Goal: Transaction & Acquisition: Purchase product/service

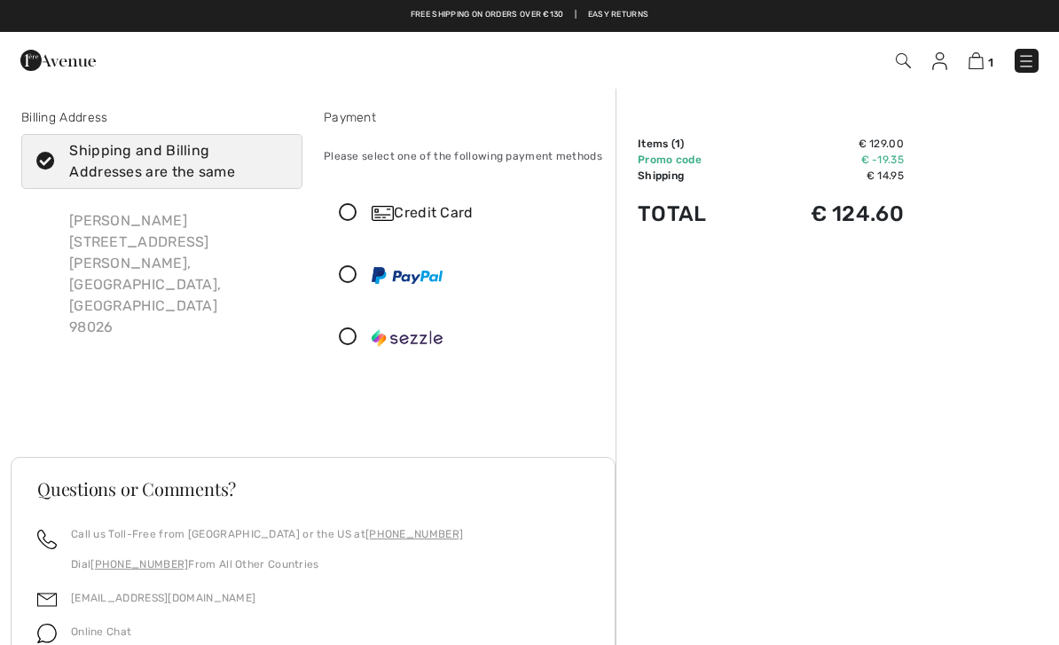
click at [976, 64] on img at bounding box center [975, 60] width 15 height 17
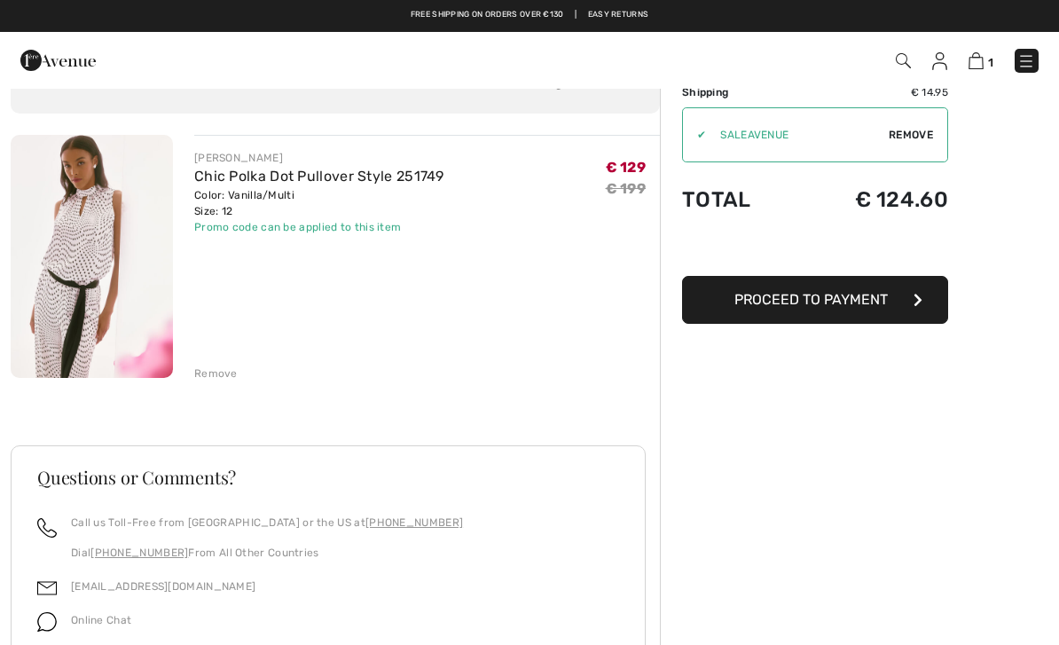
scroll to position [84, 0]
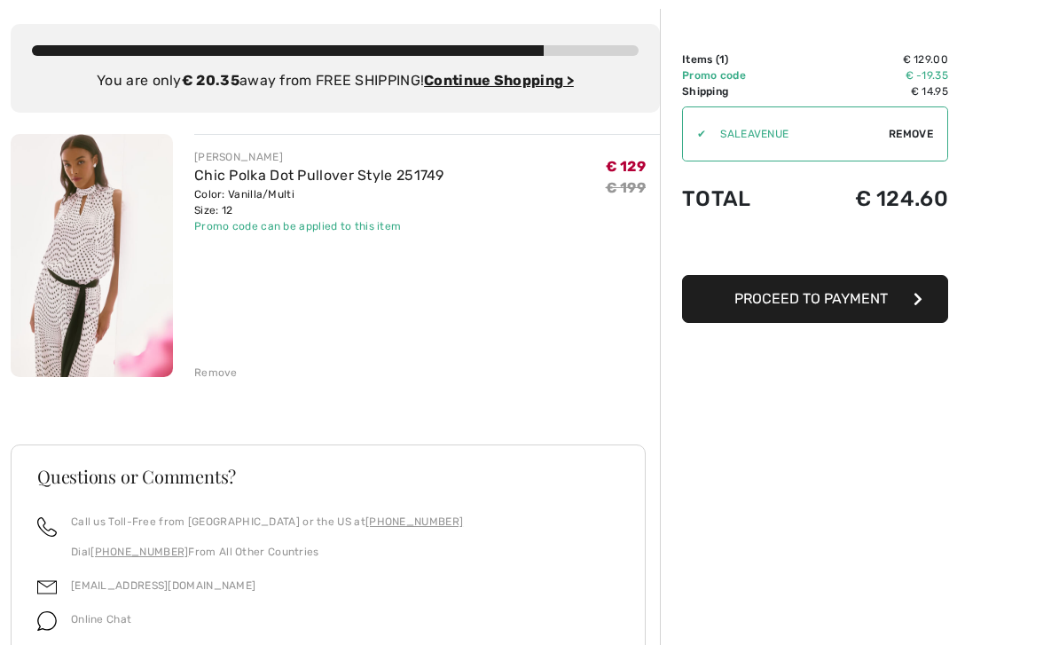
click at [849, 295] on span "Proceed to Payment" at bounding box center [810, 298] width 153 height 17
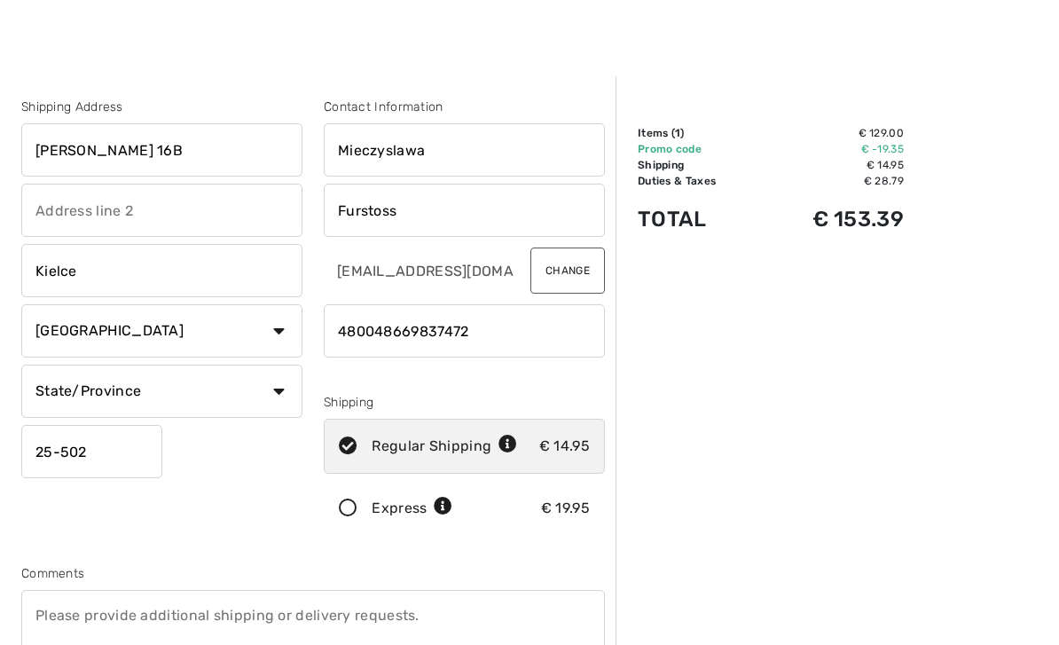
scroll to position [15, 0]
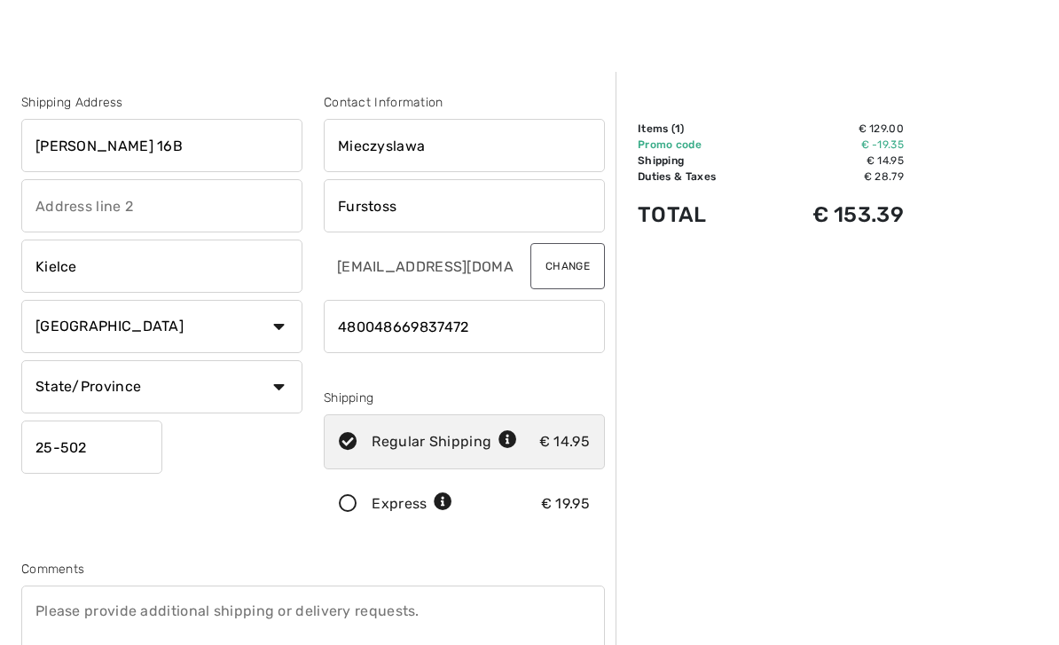
click at [156, 145] on input "Planty 16B" at bounding box center [161, 145] width 281 height 53
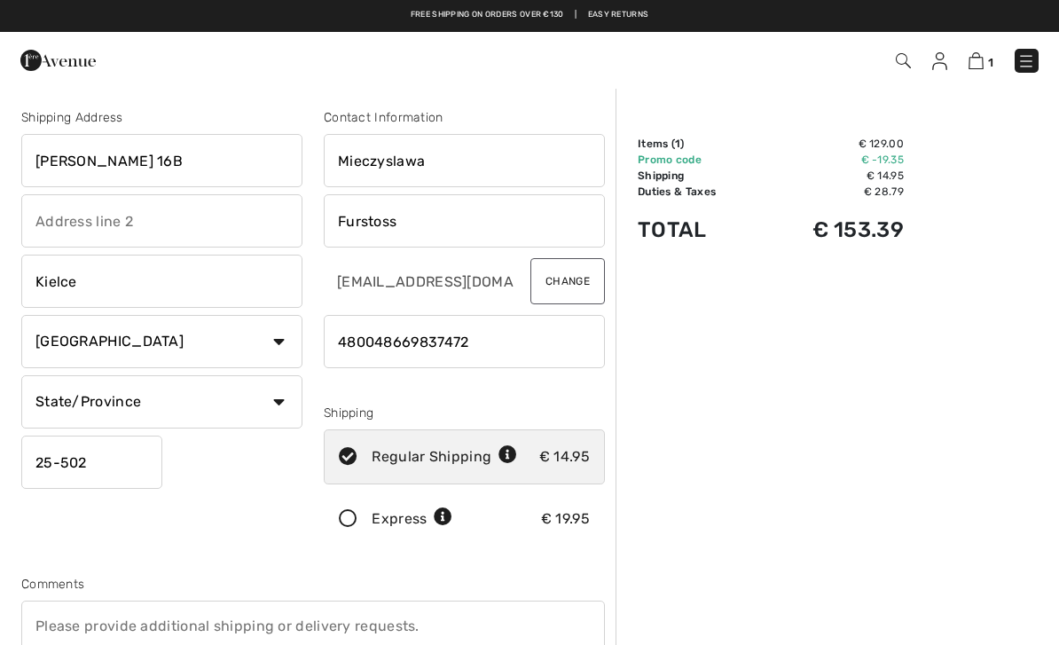
click at [185, 149] on input "[PERSON_NAME] 16B" at bounding box center [161, 160] width 281 height 53
click at [169, 165] on input "[PERSON_NAME] 16B" at bounding box center [161, 160] width 281 height 53
type input "P"
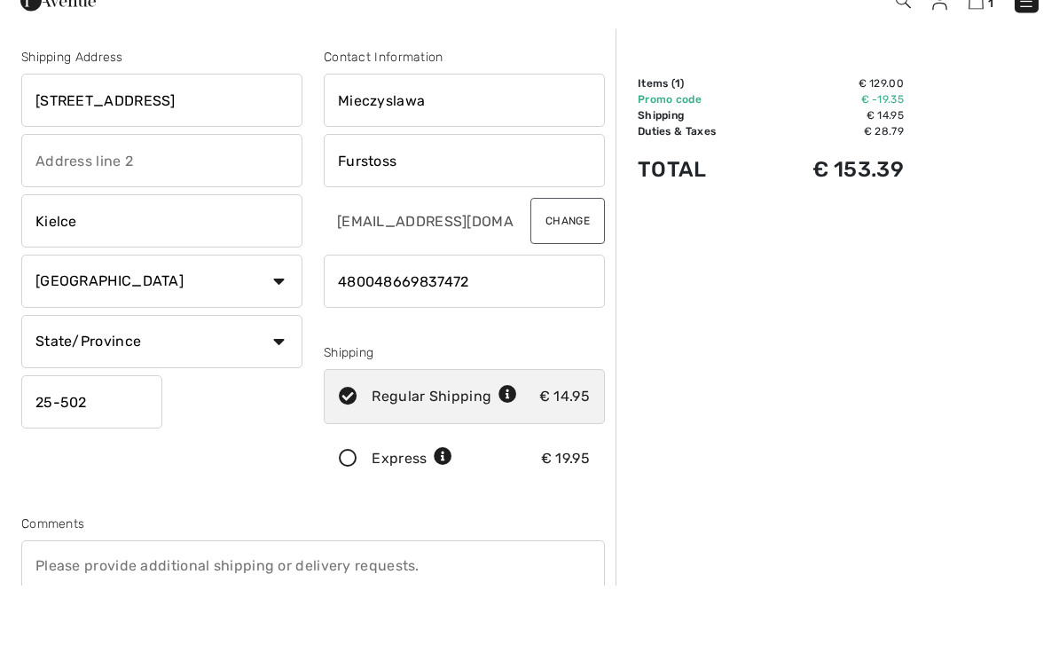
type input "7015 150th PL Sw"
click at [137, 254] on input "Kielce" at bounding box center [161, 280] width 281 height 53
type input "K"
type input "Edmonds,Wa"
click at [284, 315] on select "Country Canada United States Afghanistan Aland Islands Albania Algeria American…" at bounding box center [161, 341] width 281 height 53
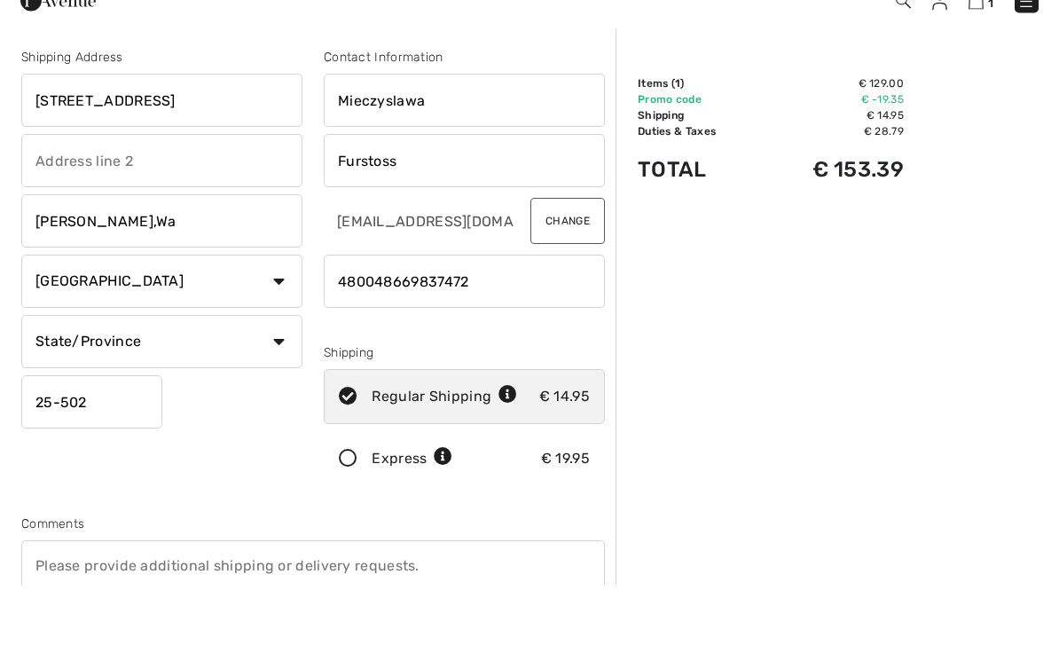
scroll to position [181, 0]
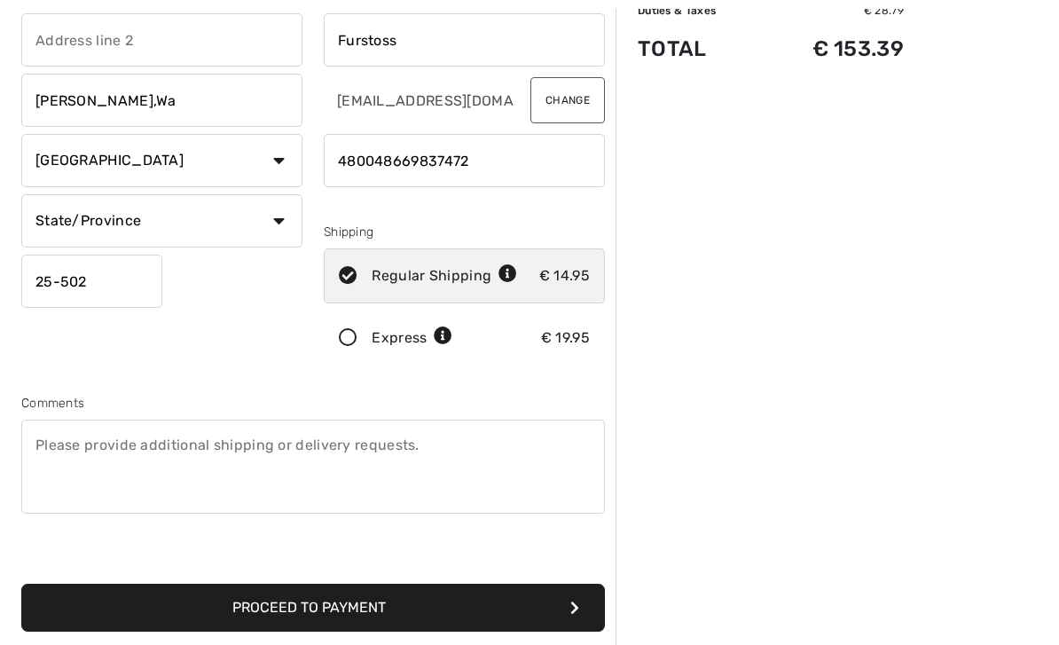
select select "US"
click at [113, 273] on input "25-502" at bounding box center [91, 280] width 141 height 53
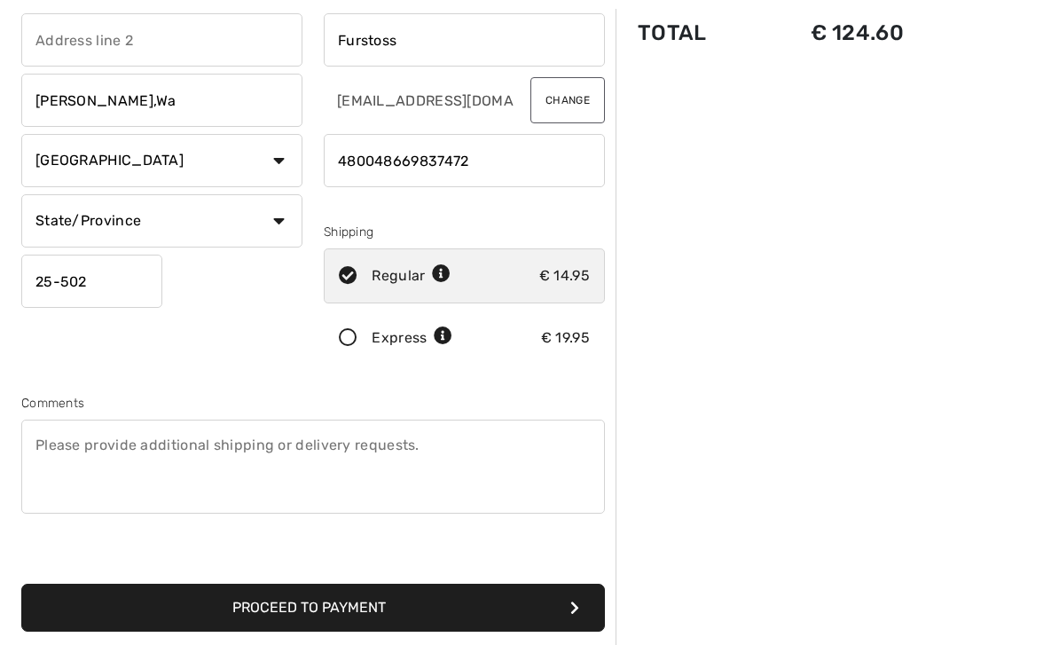
scroll to position [180, 0]
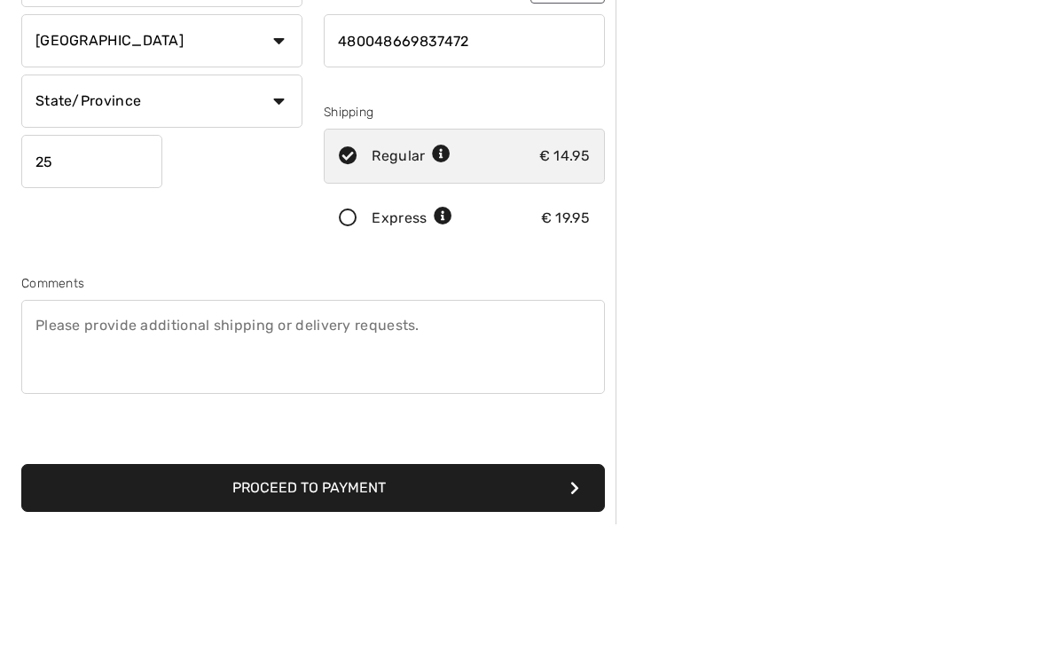
type input "2"
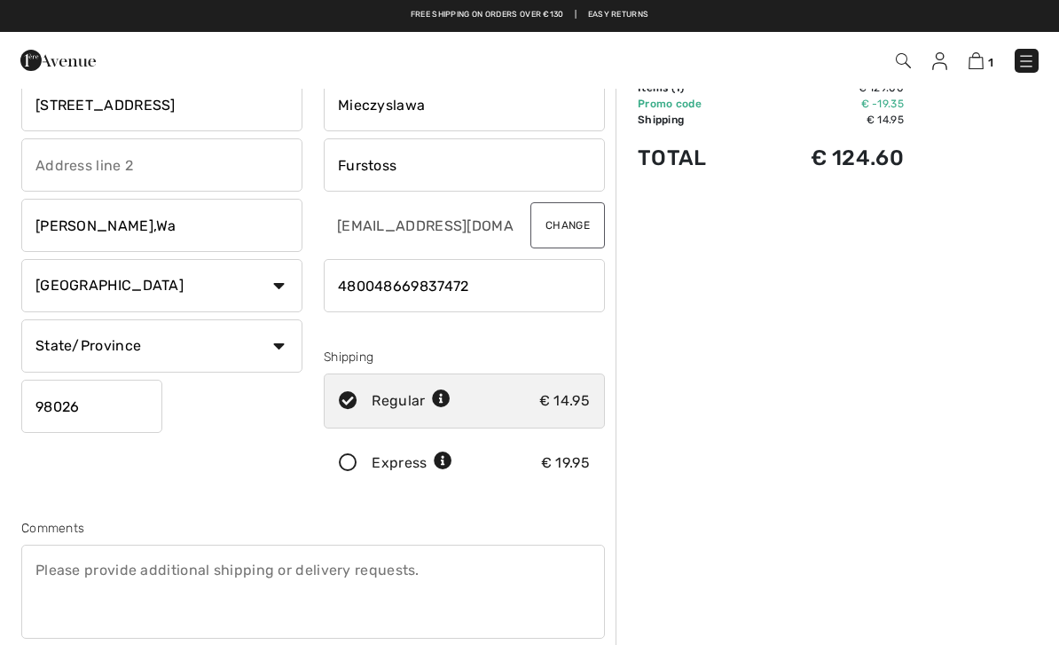
scroll to position [0, 0]
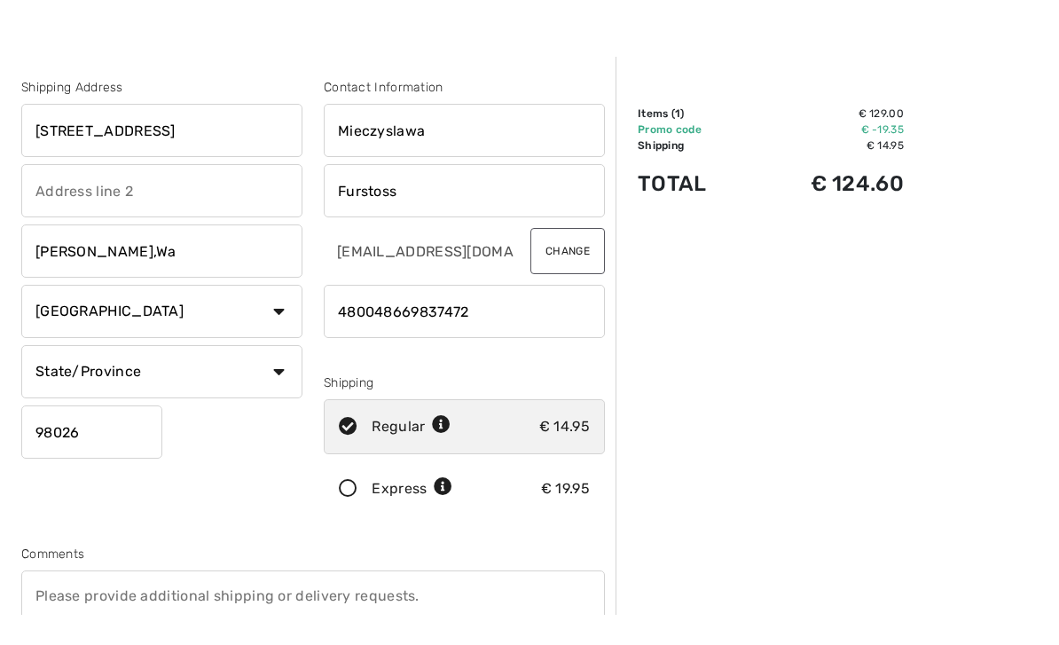
type input "98026"
click at [262, 66] on div "Shipping Address 7015 150th PL Sw Edmonds,Wa Country Canada United States Afgha…" at bounding box center [313, 450] width 605 height 768
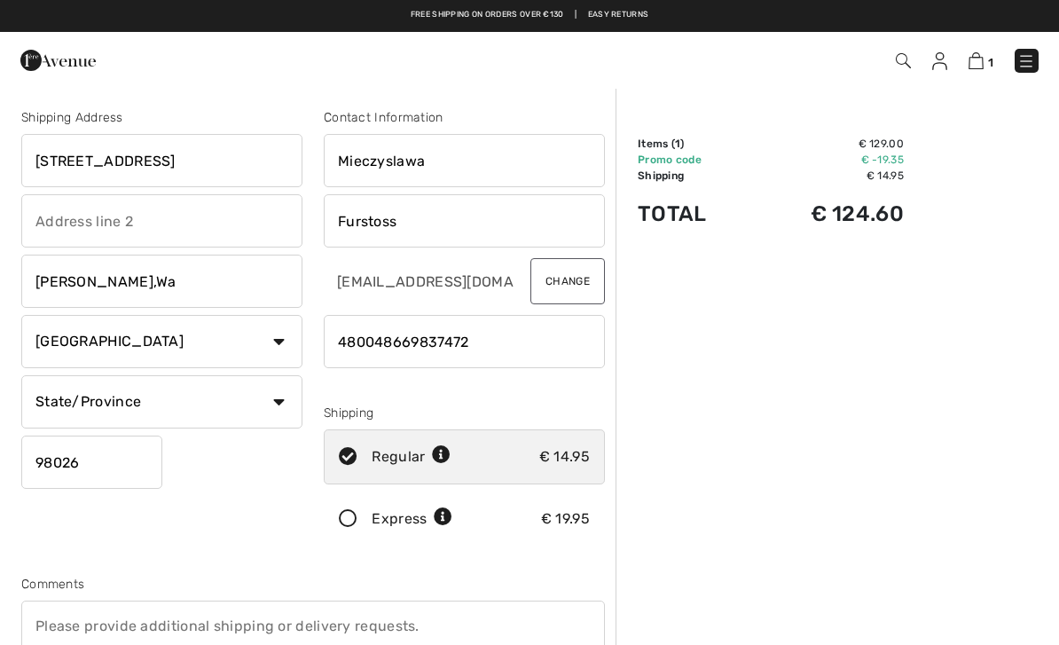
click at [980, 63] on img at bounding box center [975, 60] width 15 height 17
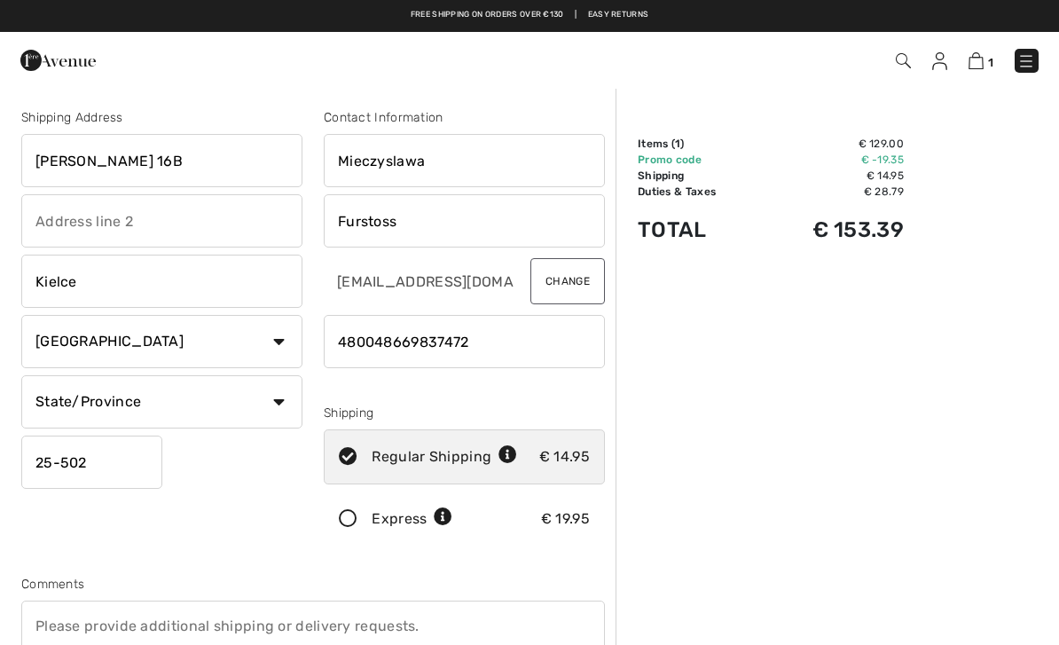
click at [139, 175] on input "Planty 16B" at bounding box center [161, 160] width 281 height 53
type input "P"
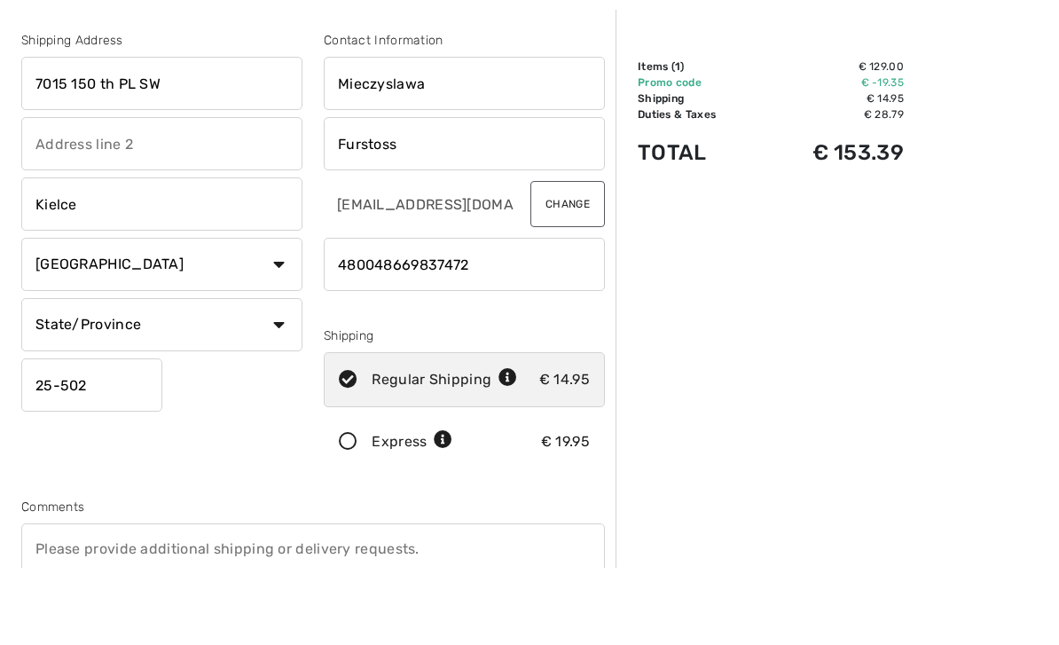
type input "7015 150 th PL SW"
click at [126, 254] on input "Kielce" at bounding box center [161, 280] width 281 height 53
type input "K"
type input "Edmonds, WA"
click at [286, 315] on select "Country Canada United States Afghanistan Aland Islands Albania Algeria American…" at bounding box center [161, 341] width 281 height 53
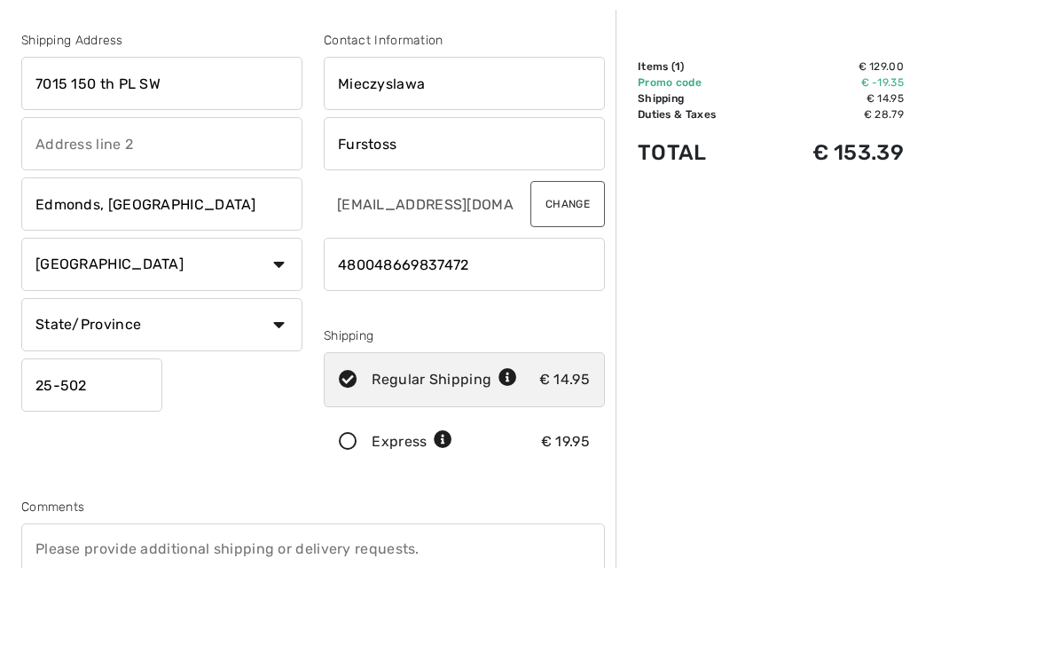
scroll to position [77, 0]
select select "US"
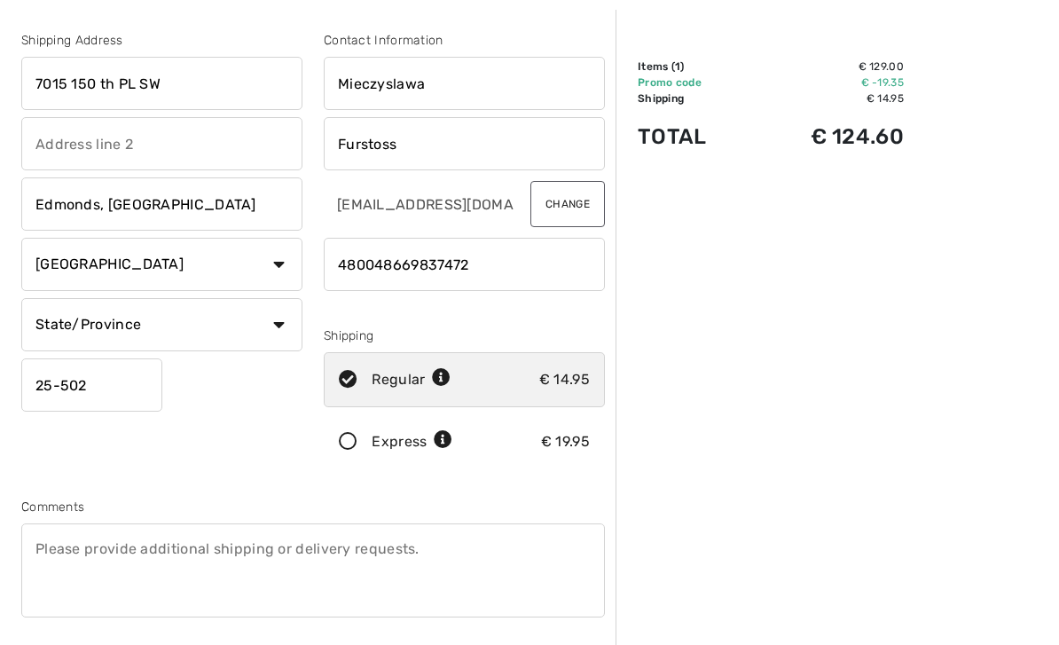
click at [280, 334] on select "State/Province Alabama Alaska American Samoa Arizona Arkansas California Colora…" at bounding box center [161, 324] width 281 height 53
select select "WA"
click at [119, 384] on input "25-502" at bounding box center [91, 384] width 141 height 53
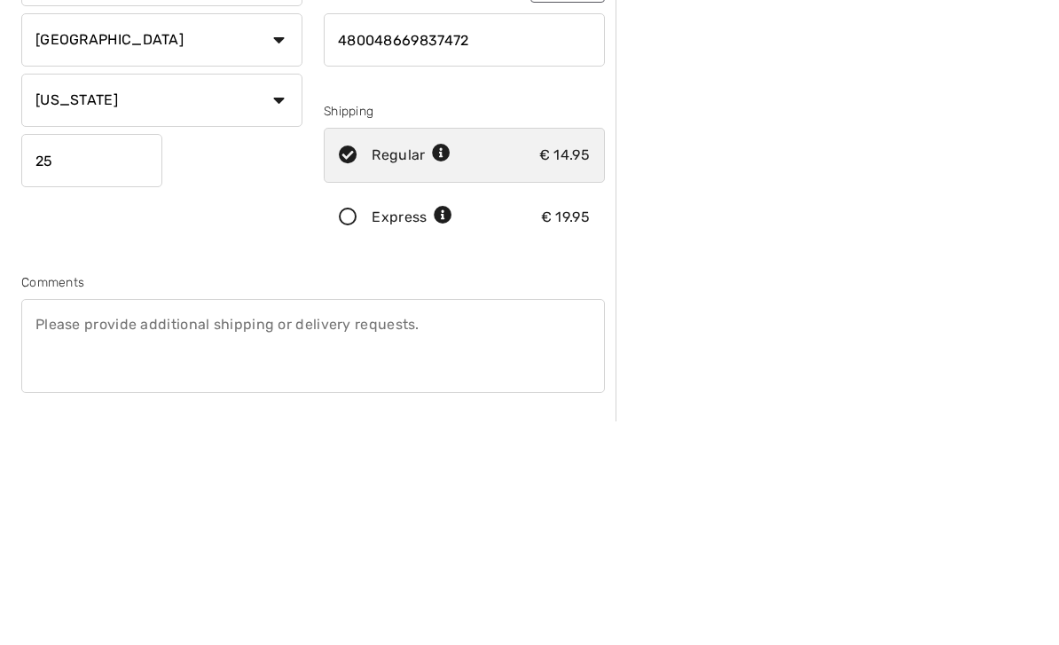
type input "2"
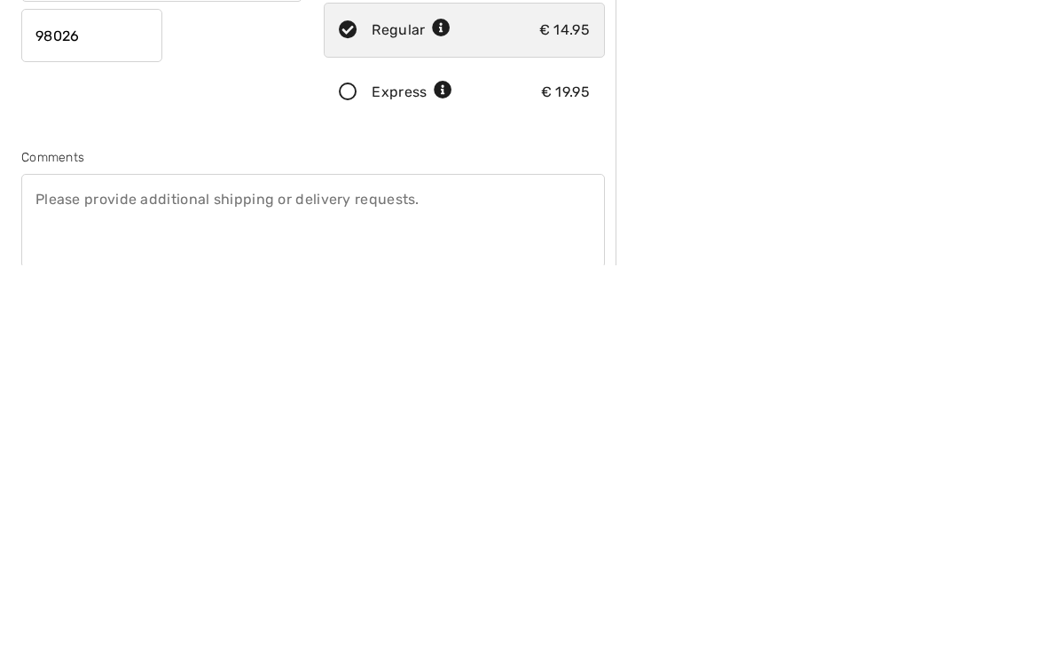
scroll to position [54, 0]
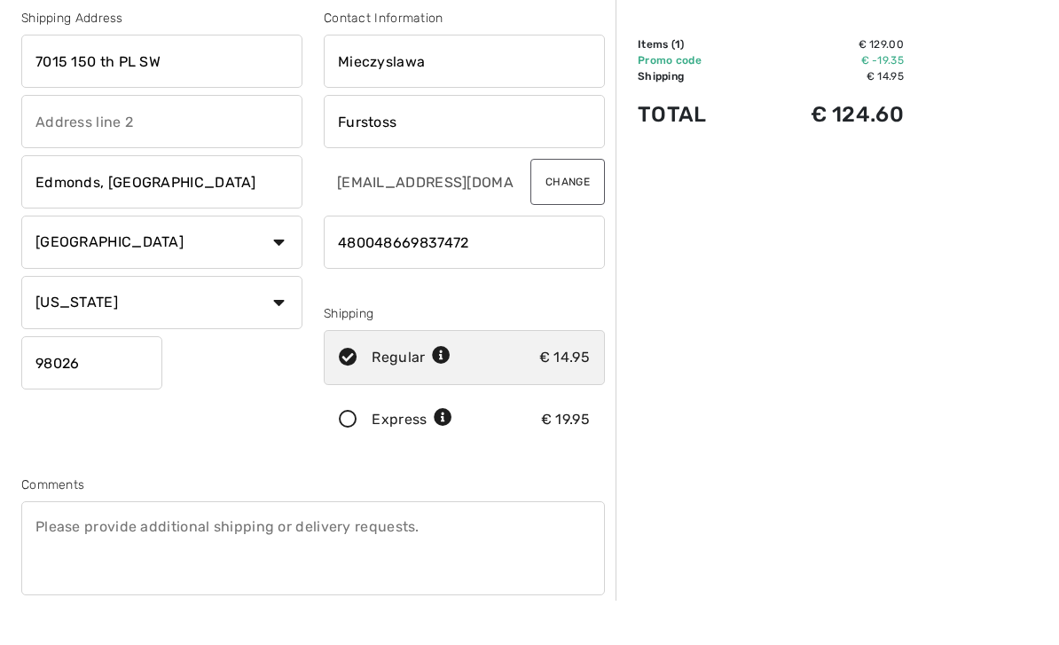
type input "98026"
click at [950, 209] on div "Order Summary Details Items ( 1 ) € 129.00 Promo code € -19.35 Shipping € 14.95…" at bounding box center [836, 609] width 443 height 1153
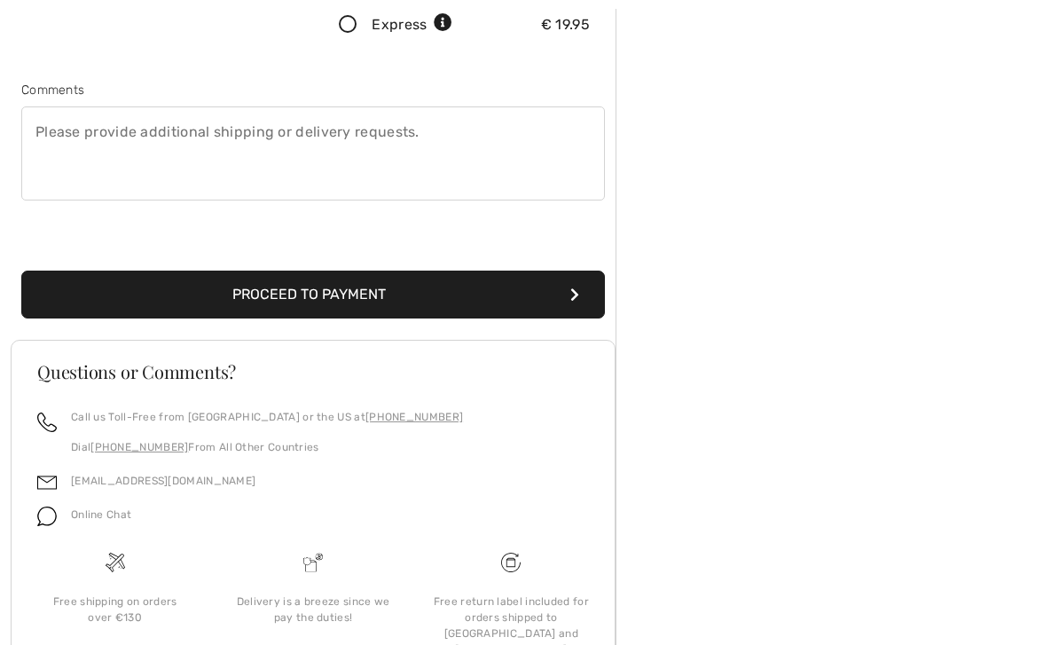
scroll to position [522, 0]
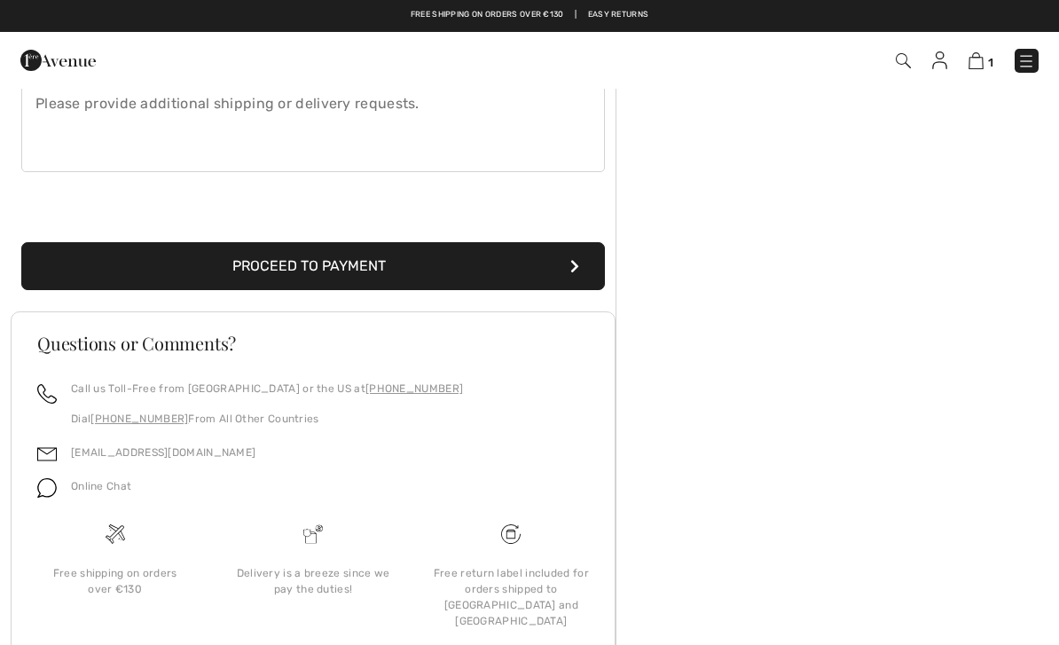
click at [446, 251] on button "Proceed to Payment" at bounding box center [312, 266] width 583 height 48
click at [451, 274] on button "Proceed to Payment" at bounding box center [312, 266] width 583 height 48
click at [579, 262] on button "Proceed to Payment" at bounding box center [312, 266] width 583 height 48
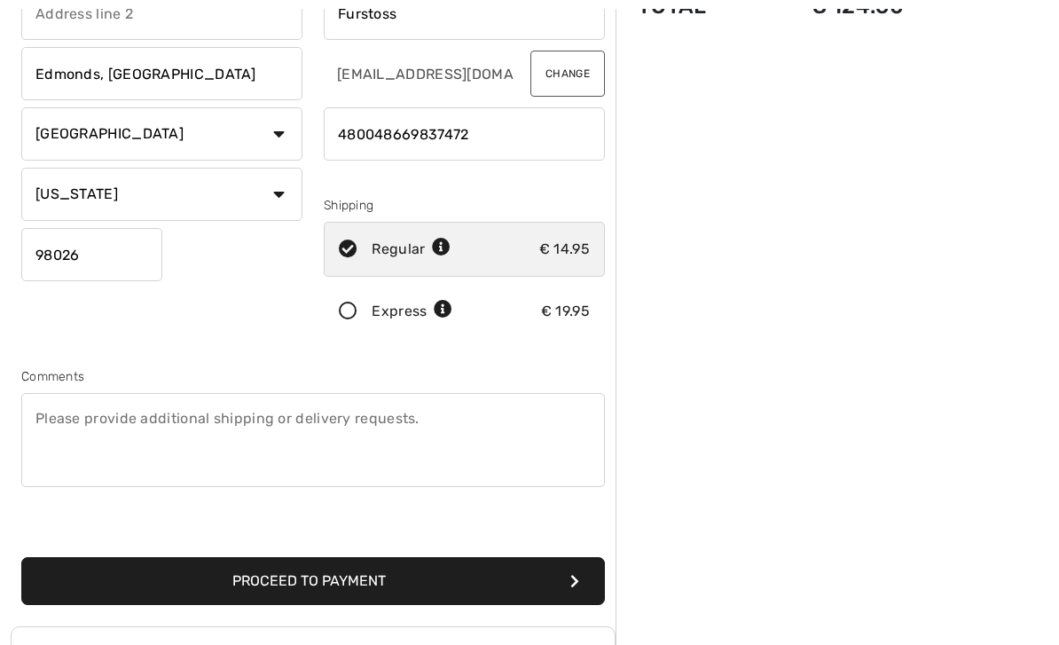
scroll to position [223, 0]
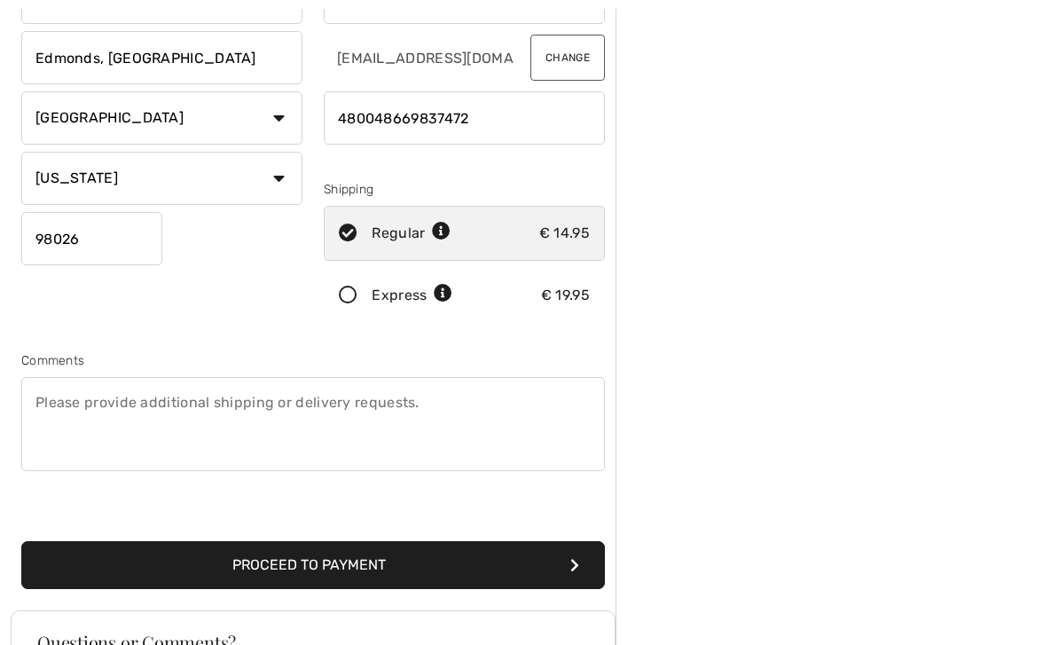
click at [240, 552] on button "Proceed to Payment" at bounding box center [312, 566] width 583 height 48
click at [126, 565] on button "Proceed to Payment" at bounding box center [312, 566] width 583 height 48
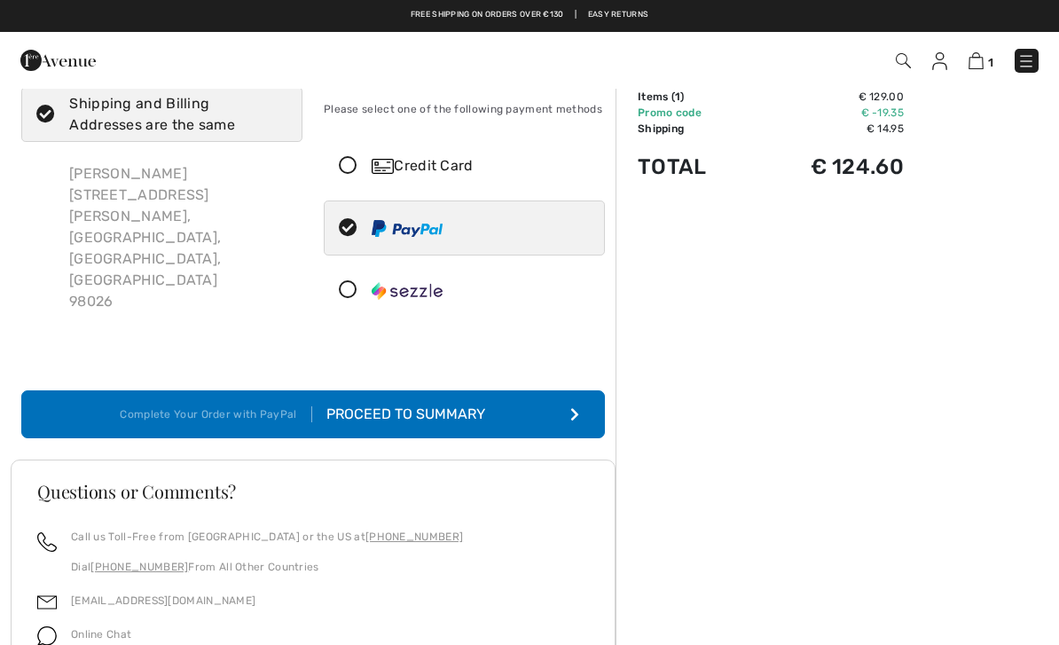
scroll to position [193, 0]
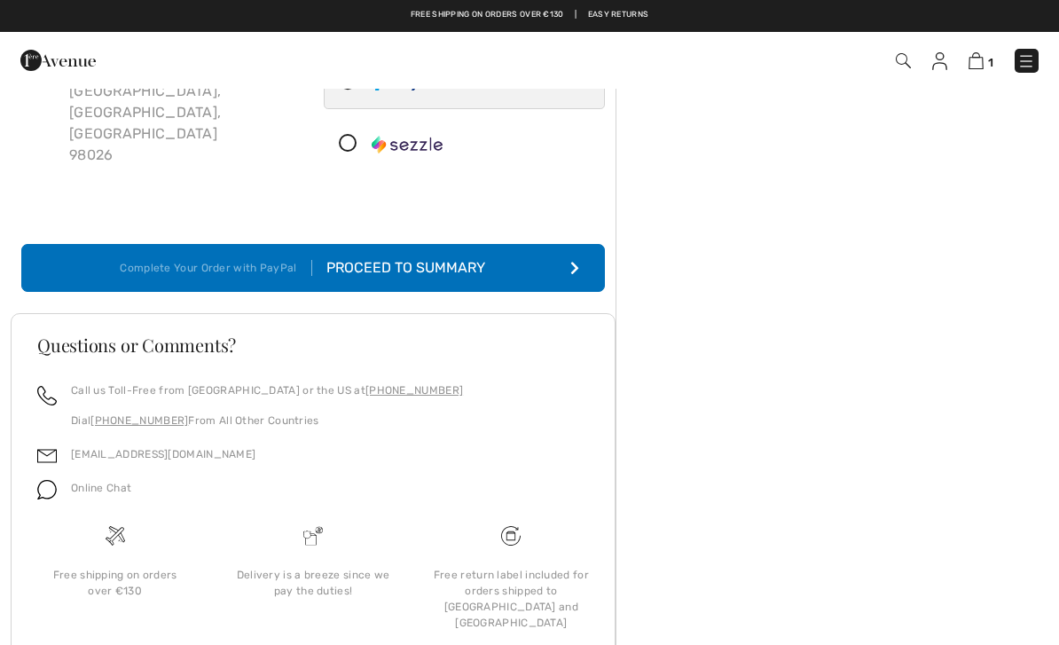
click at [521, 262] on button "Complete Your Order with PayPal Proceed to Summary" at bounding box center [312, 268] width 583 height 48
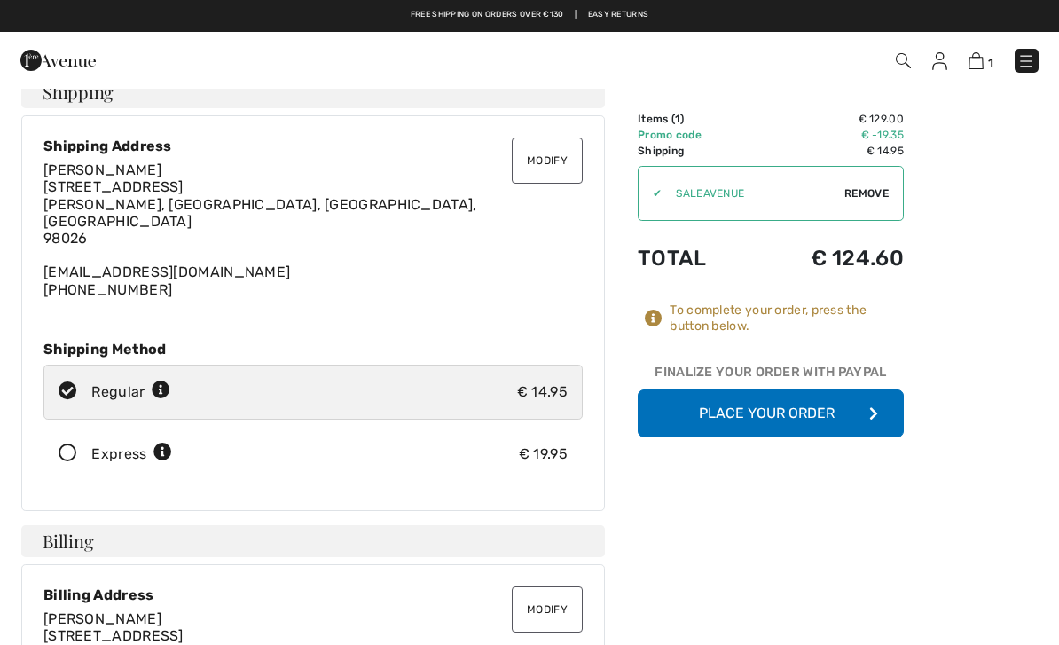
scroll to position [22, 0]
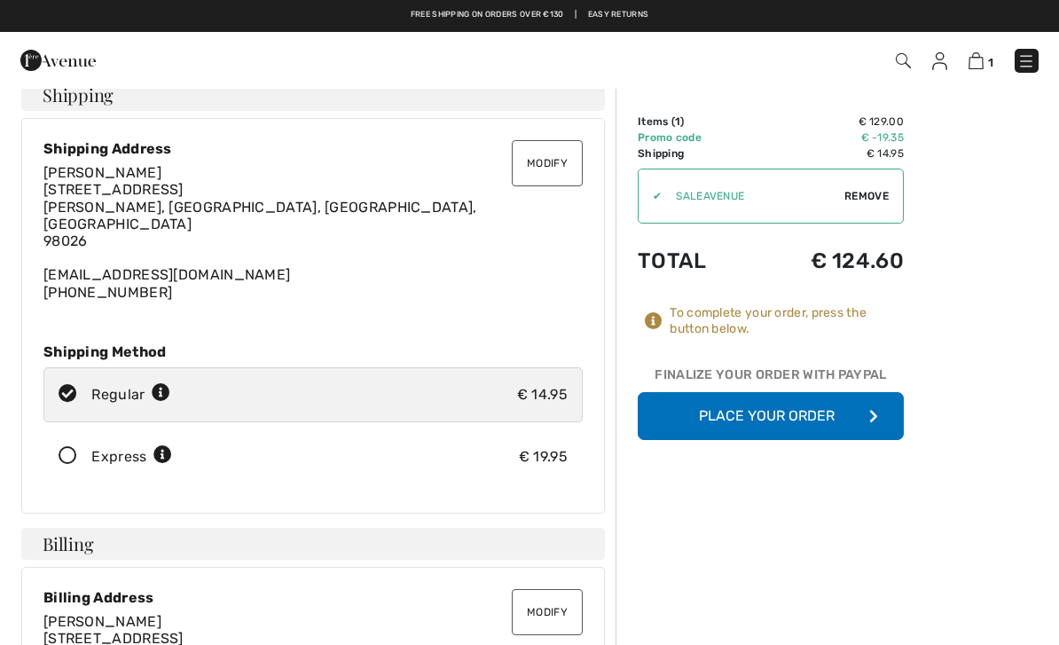
click at [836, 419] on button "Place Your Order" at bounding box center [770, 416] width 266 height 48
